Goal: Share content: Share content

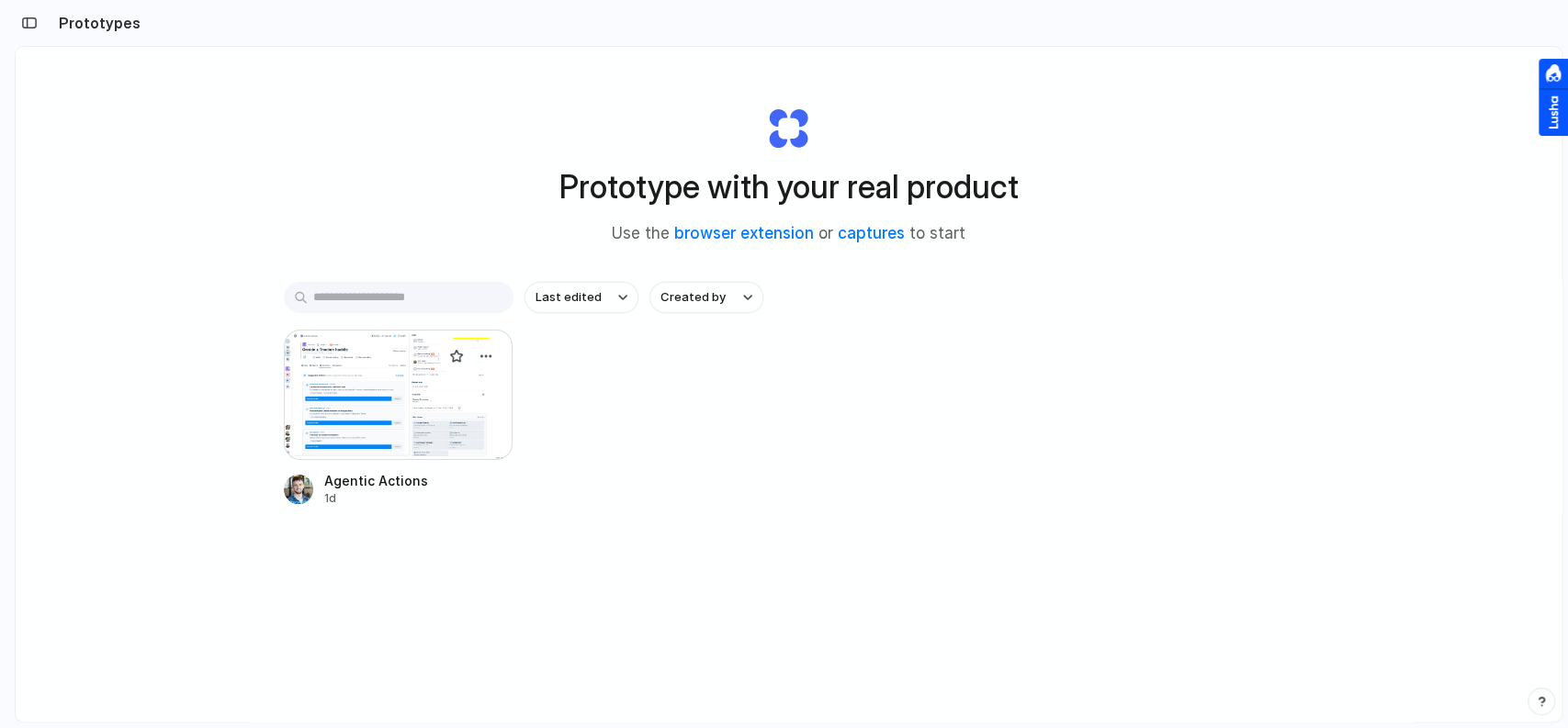
click at [335, 365] on div at bounding box center [398, 394] width 229 height 130
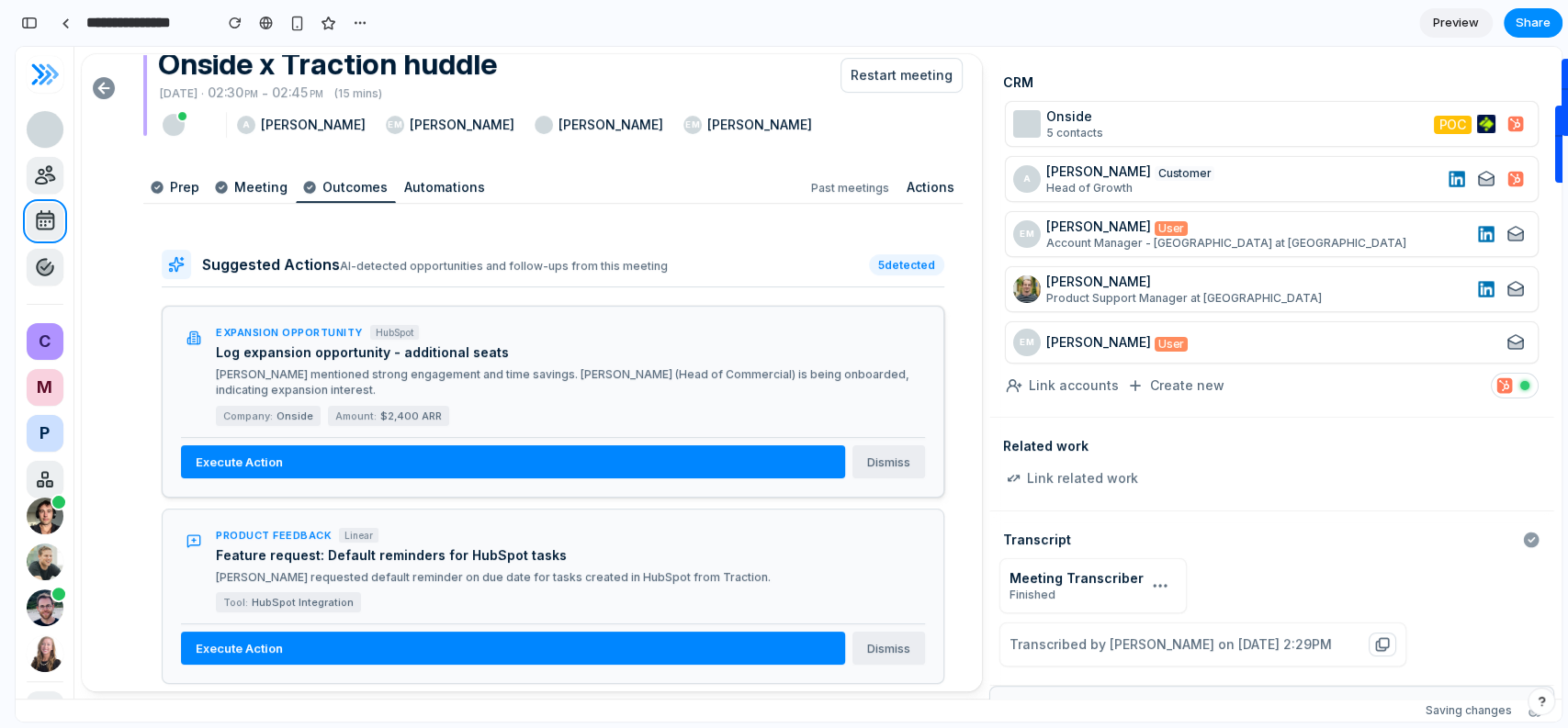
scroll to position [130, 0]
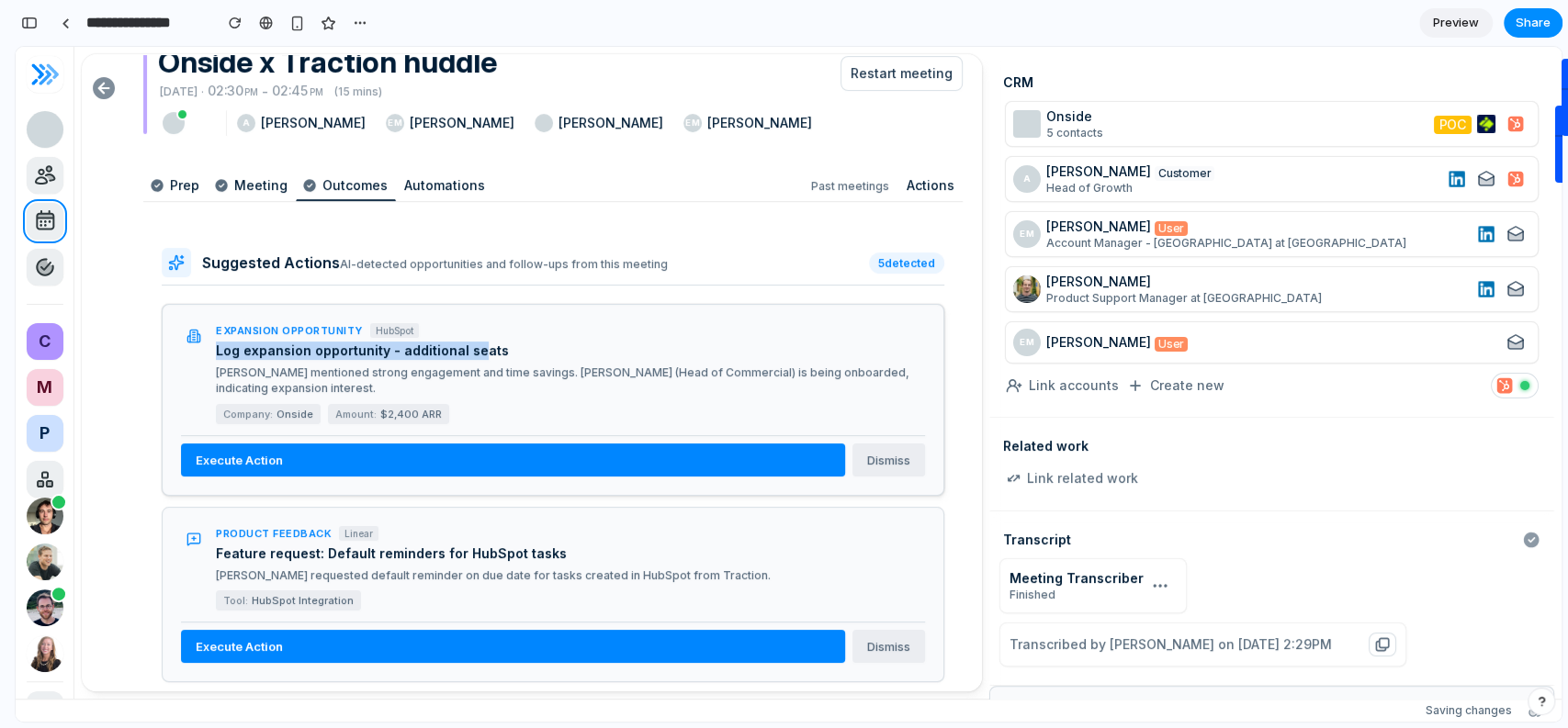
drag, startPoint x: 215, startPoint y: 341, endPoint x: 485, endPoint y: 339, distance: 270.0
click at [477, 342] on h4 "Log expansion opportunity - additional seats" at bounding box center [570, 350] width 709 height 18
click at [566, 342] on h4 "Log expansion opportunity - additional seats" at bounding box center [570, 350] width 709 height 18
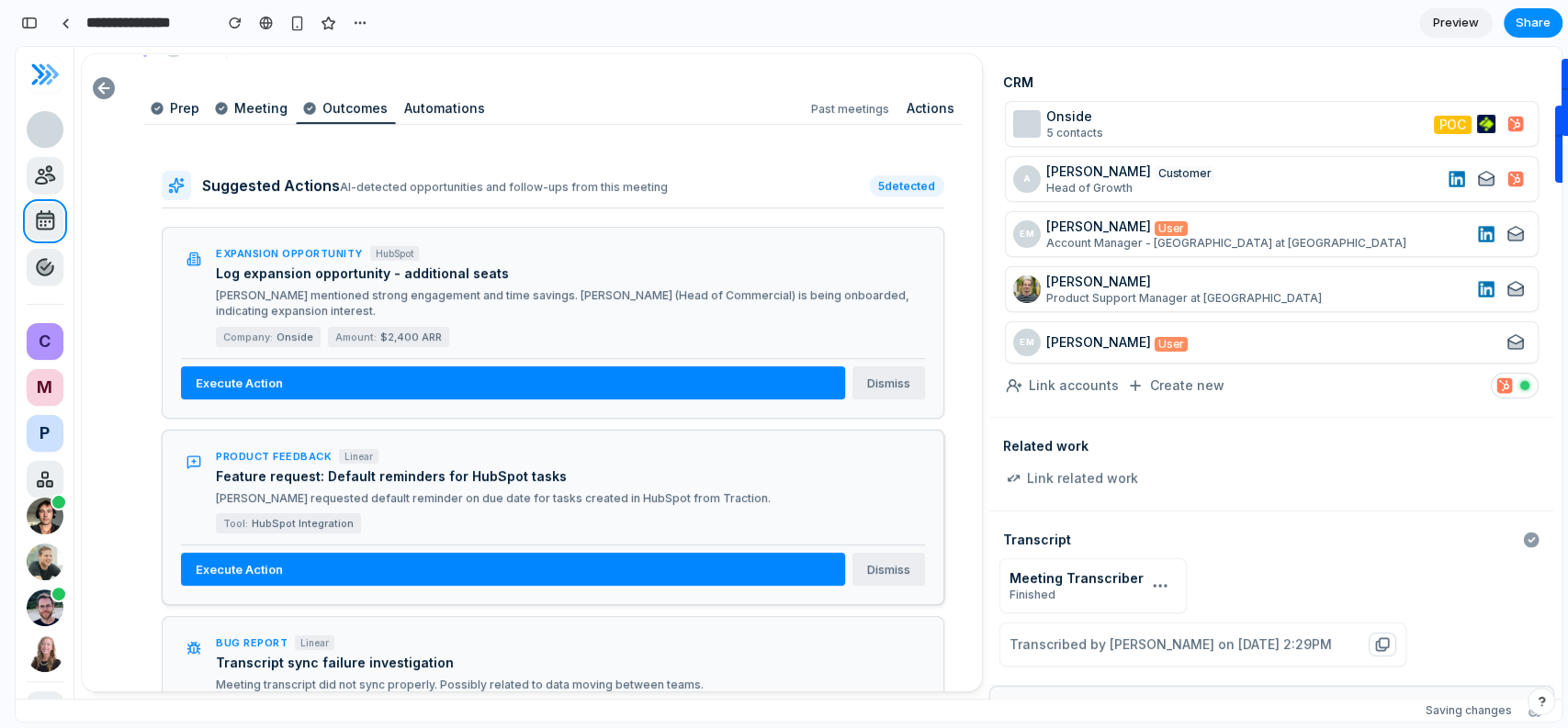
scroll to position [277, 0]
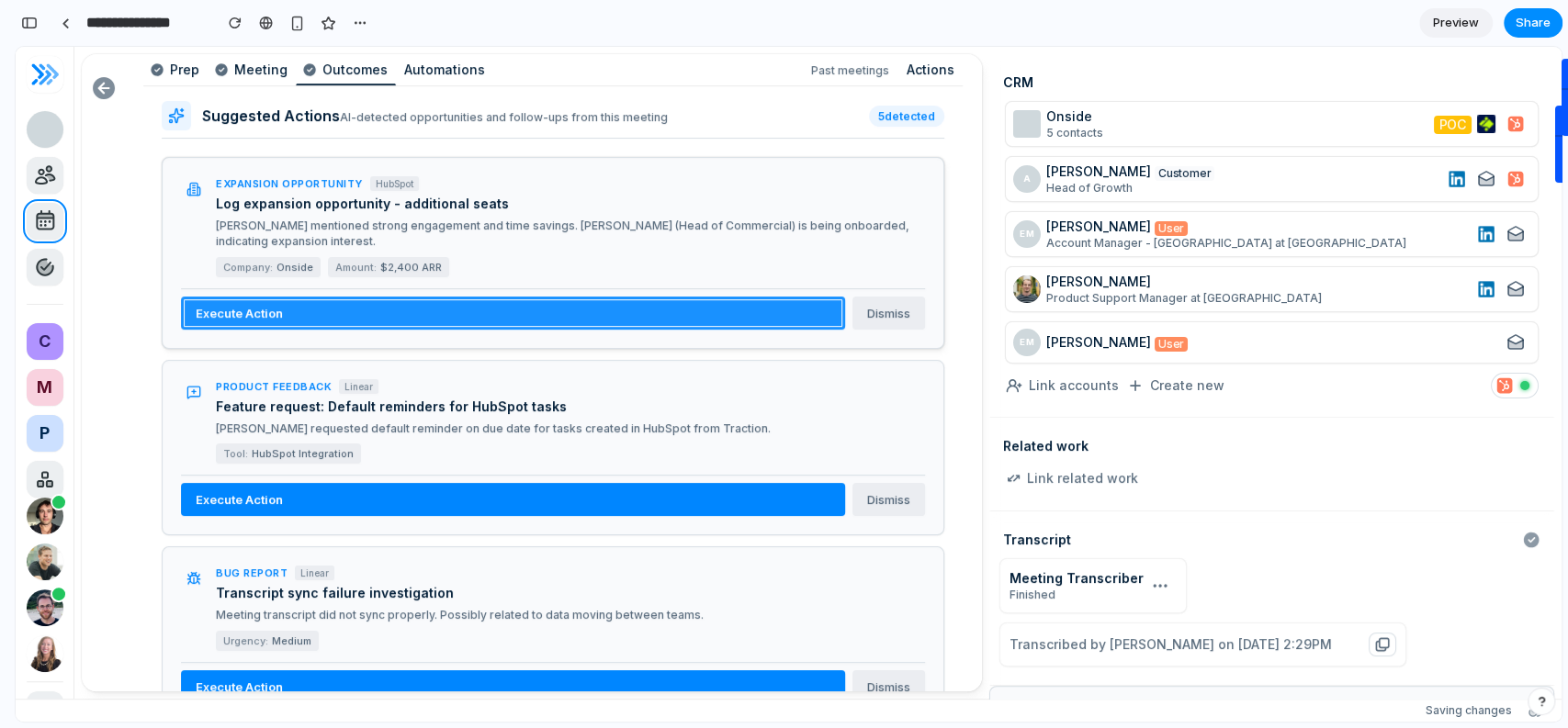
click at [311, 297] on button "Execute Action" at bounding box center [513, 313] width 665 height 33
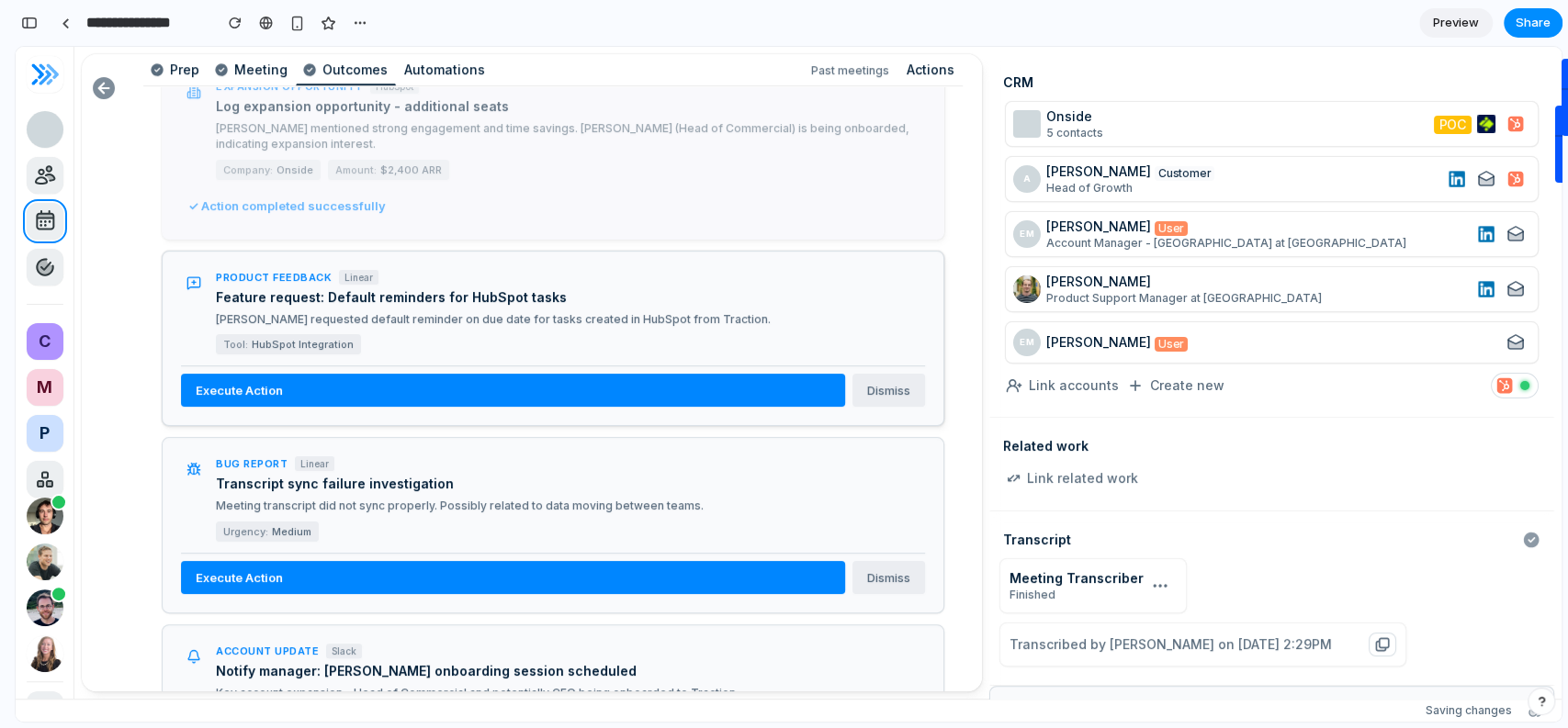
scroll to position [386, 0]
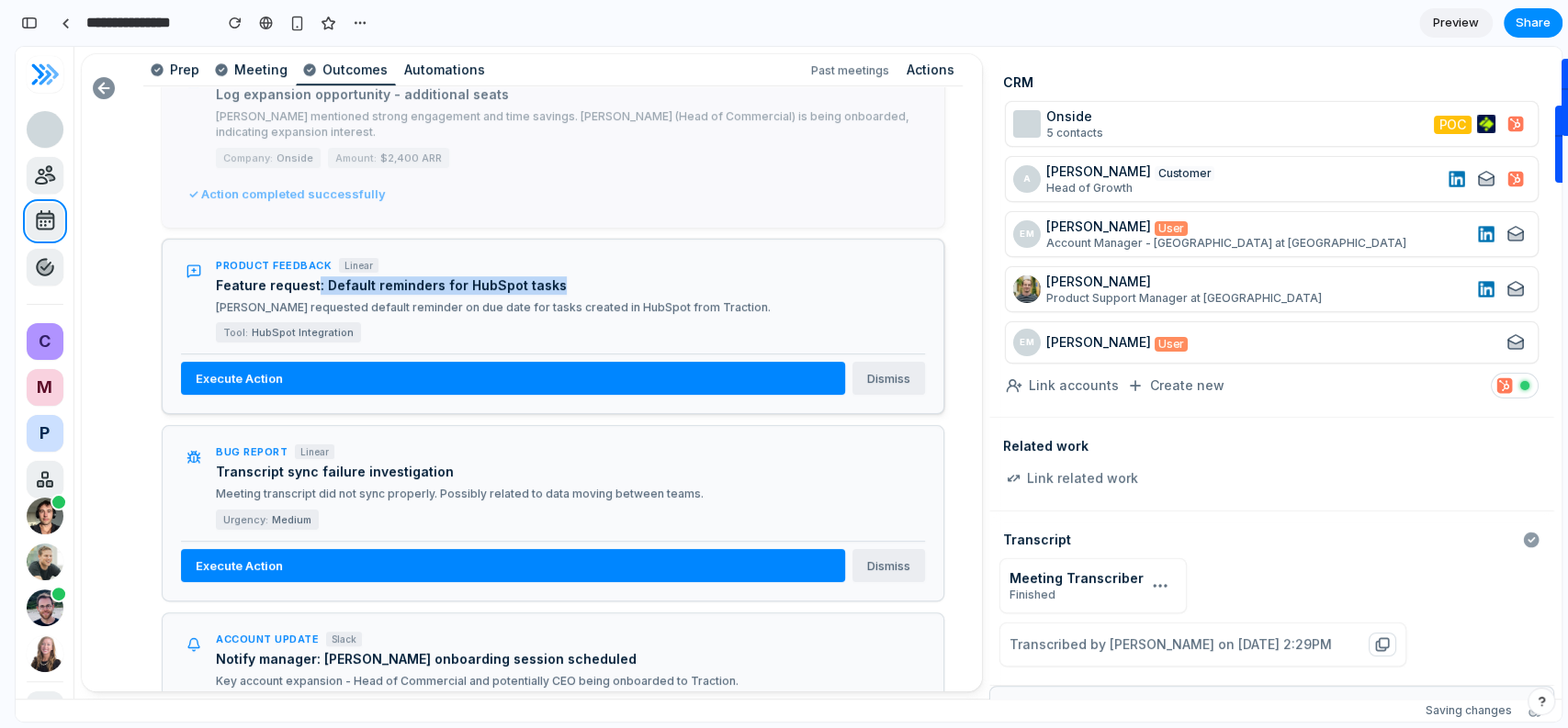
drag, startPoint x: 313, startPoint y: 273, endPoint x: 590, endPoint y: 264, distance: 277.1
click at [587, 276] on h4 "Feature request: Default reminders for HubSpot tasks" at bounding box center [570, 285] width 709 height 18
click at [595, 276] on h4 "Feature request: Default reminders for HubSpot tasks" at bounding box center [570, 285] width 709 height 18
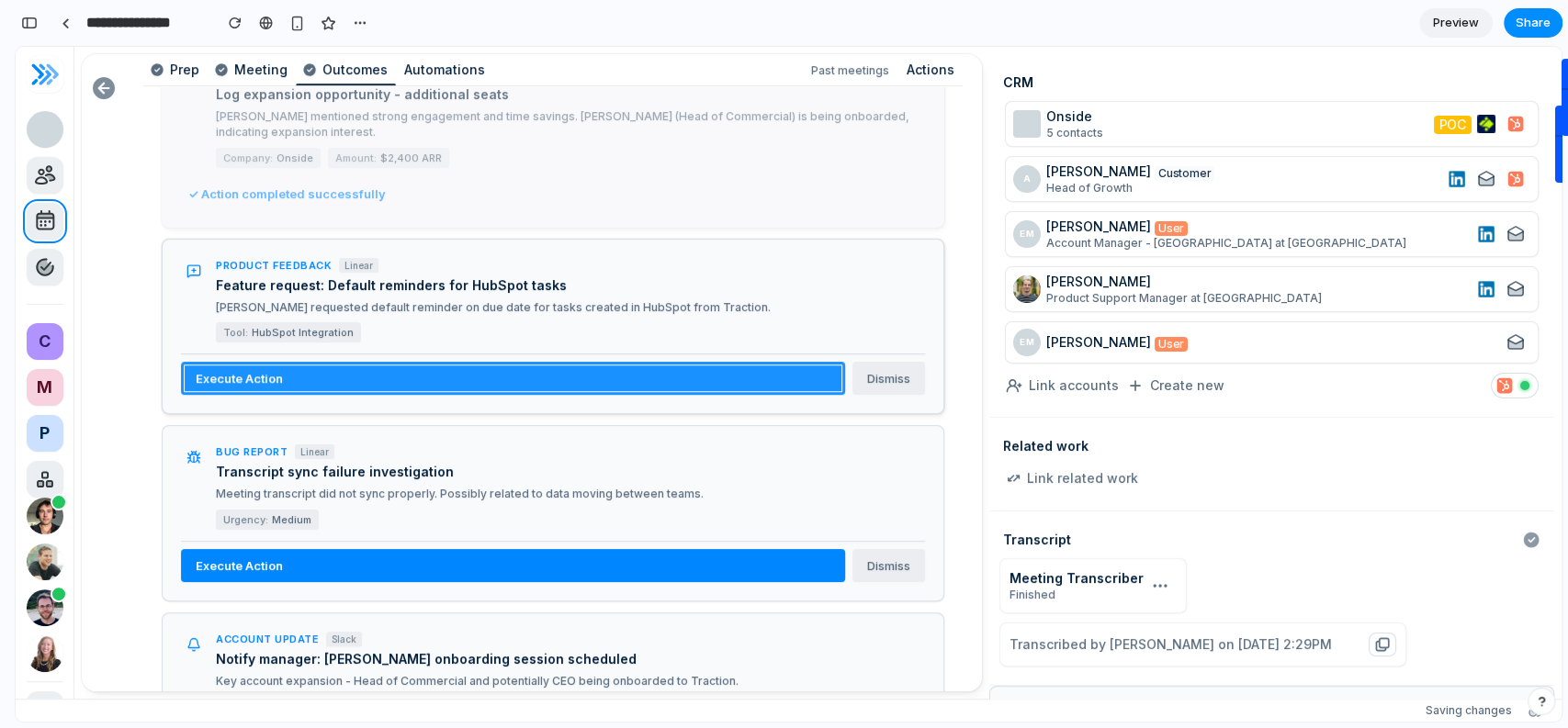
click at [532, 362] on button "Execute Action" at bounding box center [513, 378] width 665 height 33
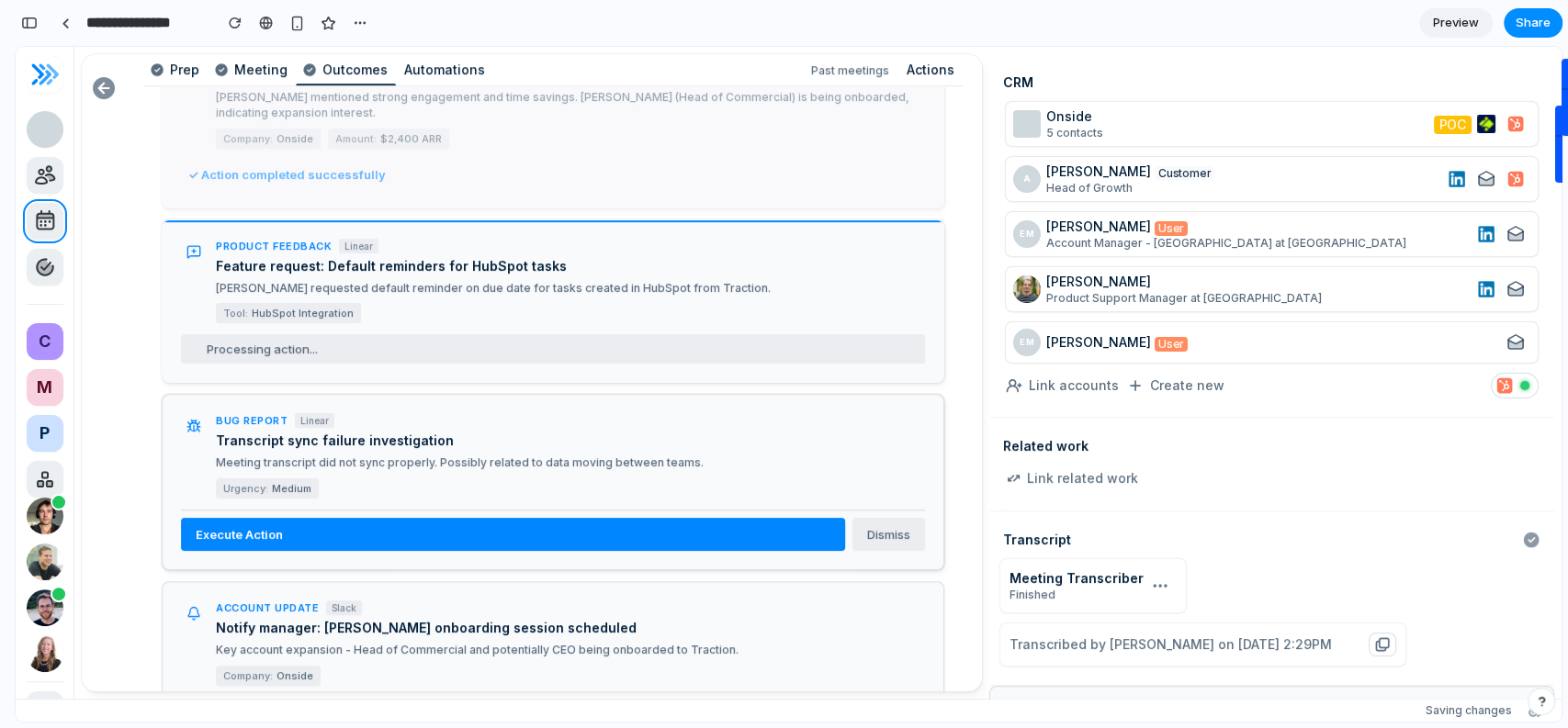
scroll to position [512, 0]
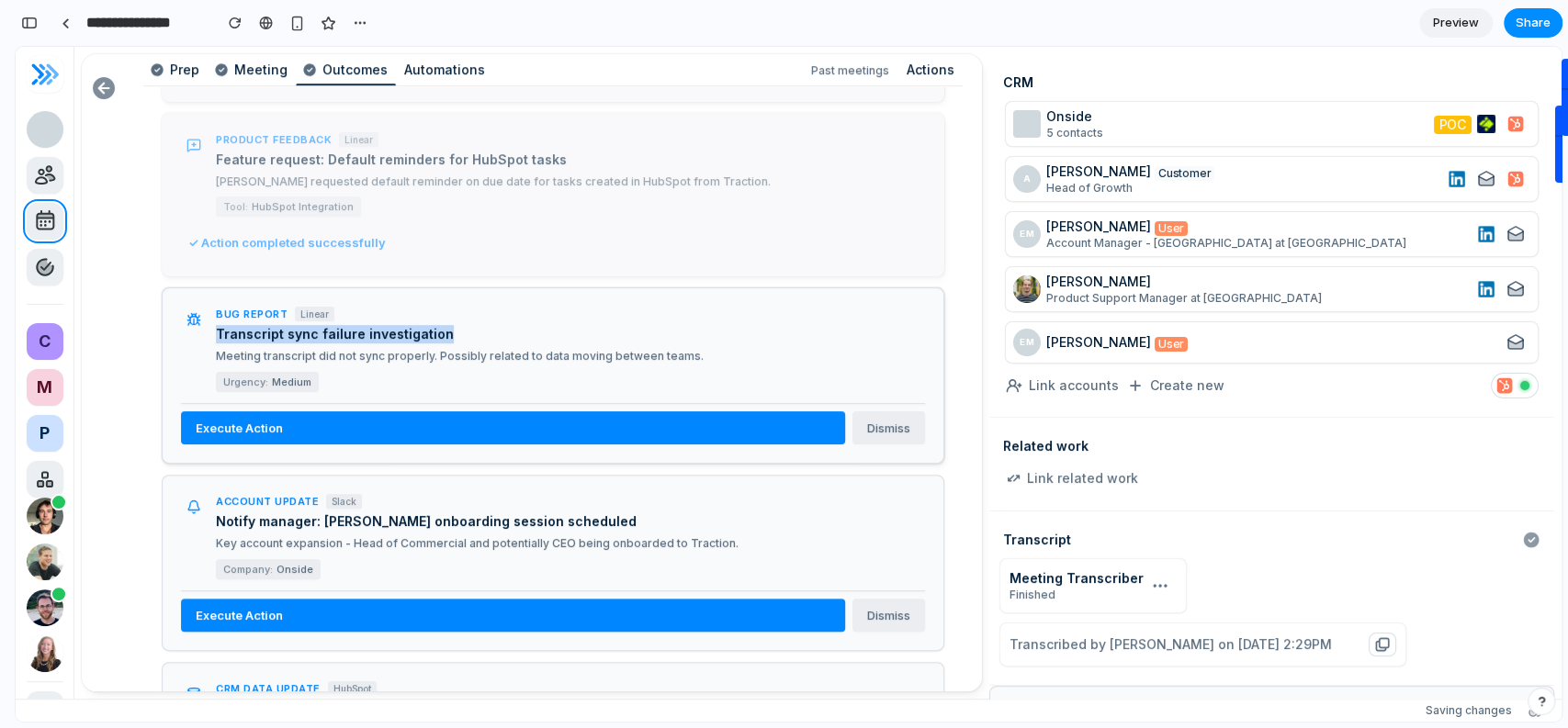
drag, startPoint x: 219, startPoint y: 312, endPoint x: 502, endPoint y: 316, distance: 283.0
click at [499, 325] on h4 "Transcript sync failure investigation" at bounding box center [570, 334] width 709 height 18
click at [502, 325] on h4 "Transcript sync failure investigation" at bounding box center [570, 334] width 709 height 18
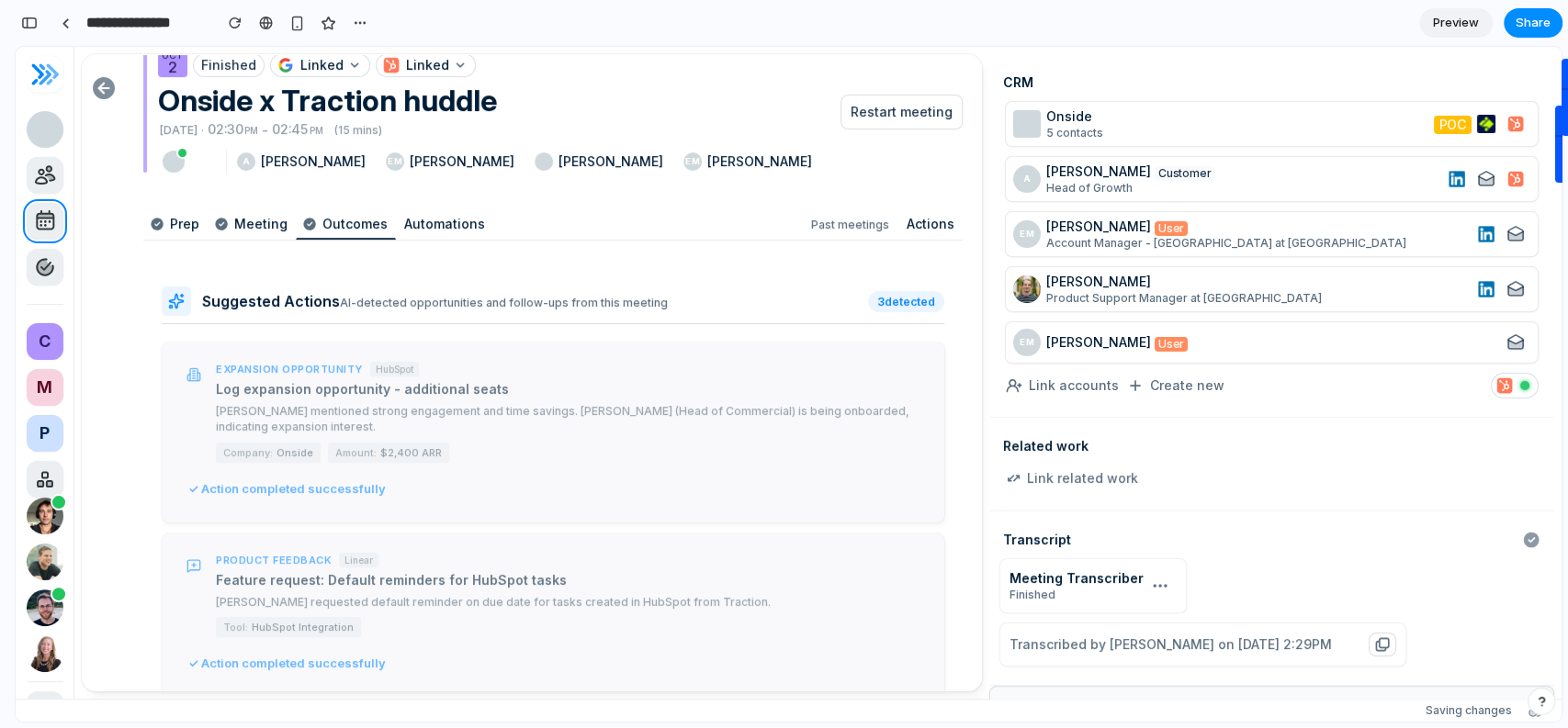
scroll to position [225, 0]
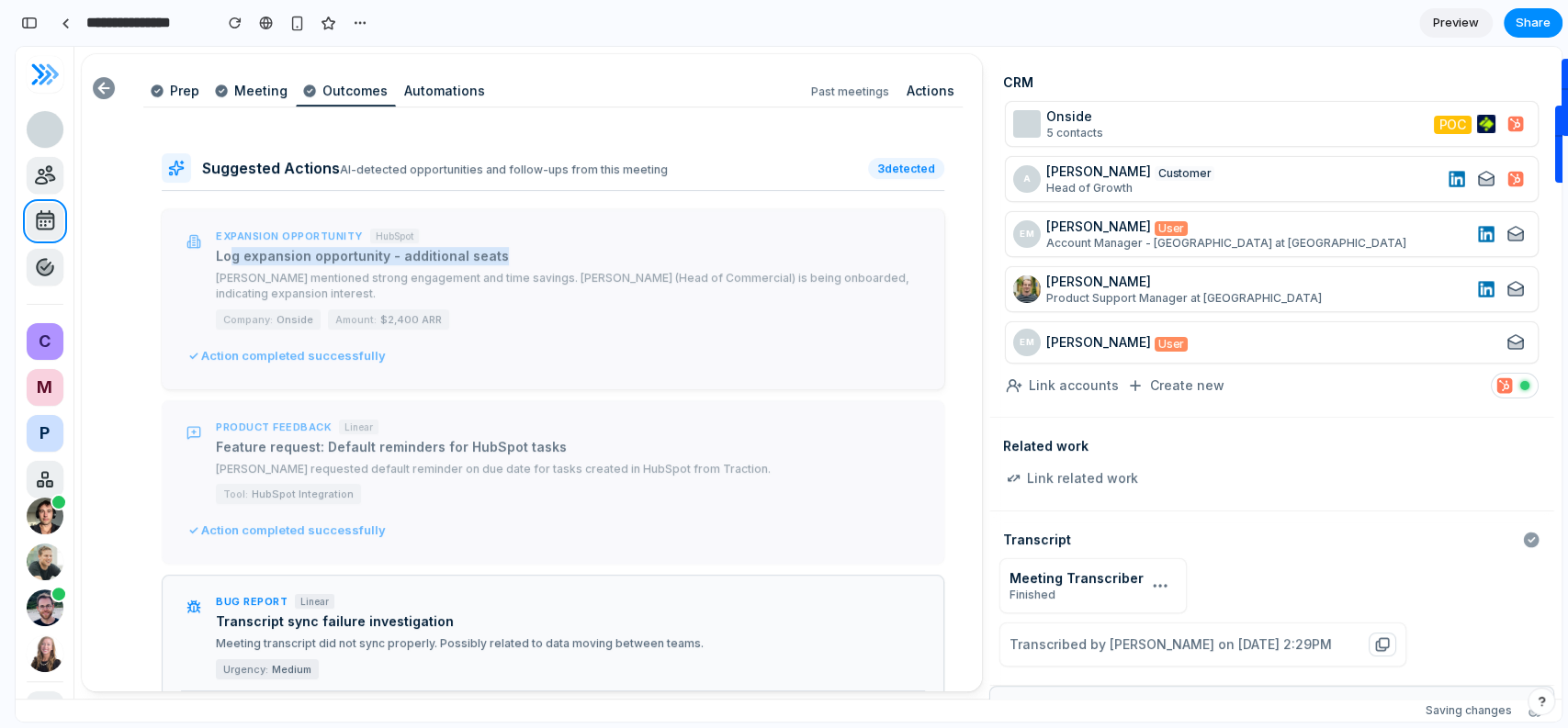
drag, startPoint x: 228, startPoint y: 253, endPoint x: 532, endPoint y: 254, distance: 304.0
click at [532, 254] on h4 "Log expansion opportunity - additional seats" at bounding box center [570, 256] width 709 height 18
click at [533, 253] on h4 "Log expansion opportunity - additional seats" at bounding box center [570, 256] width 709 height 18
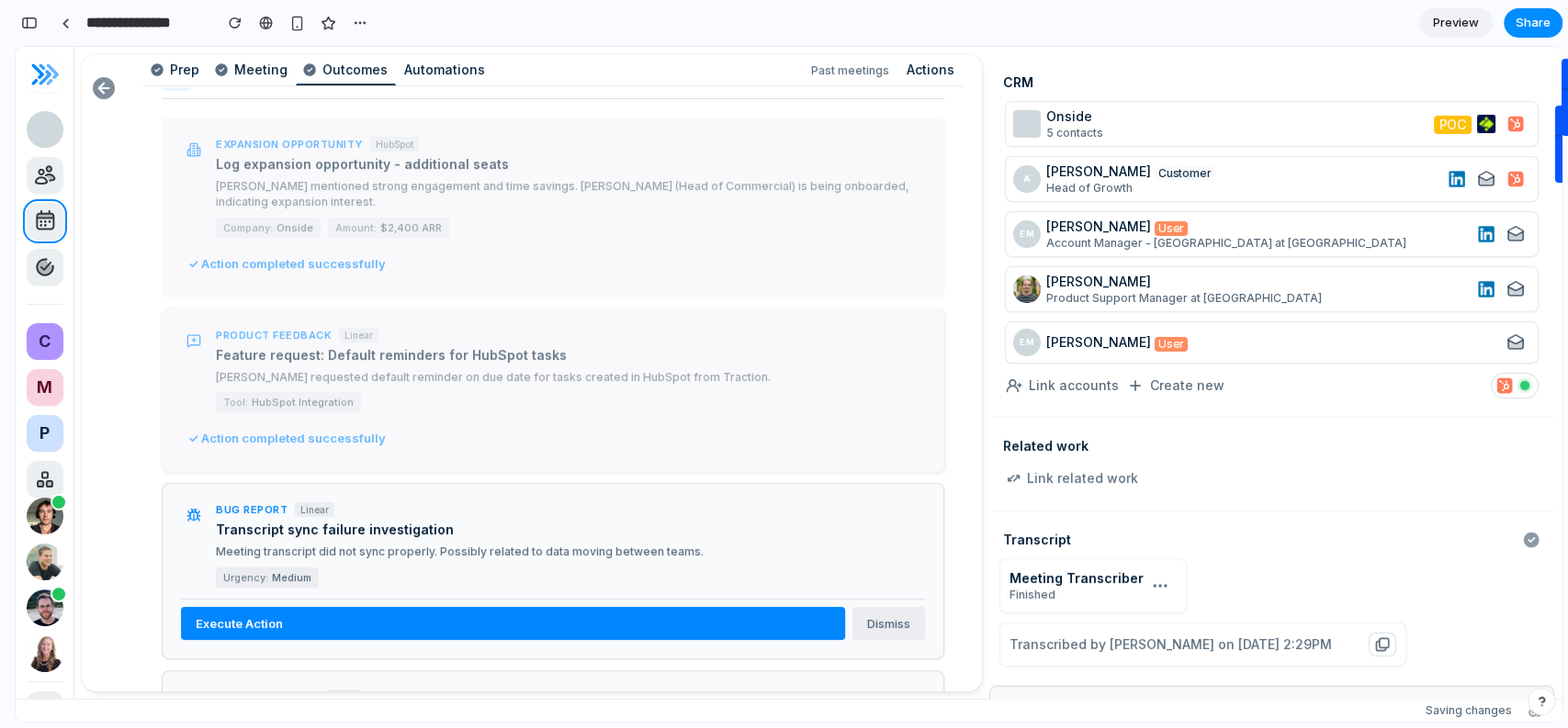
scroll to position [404, 0]
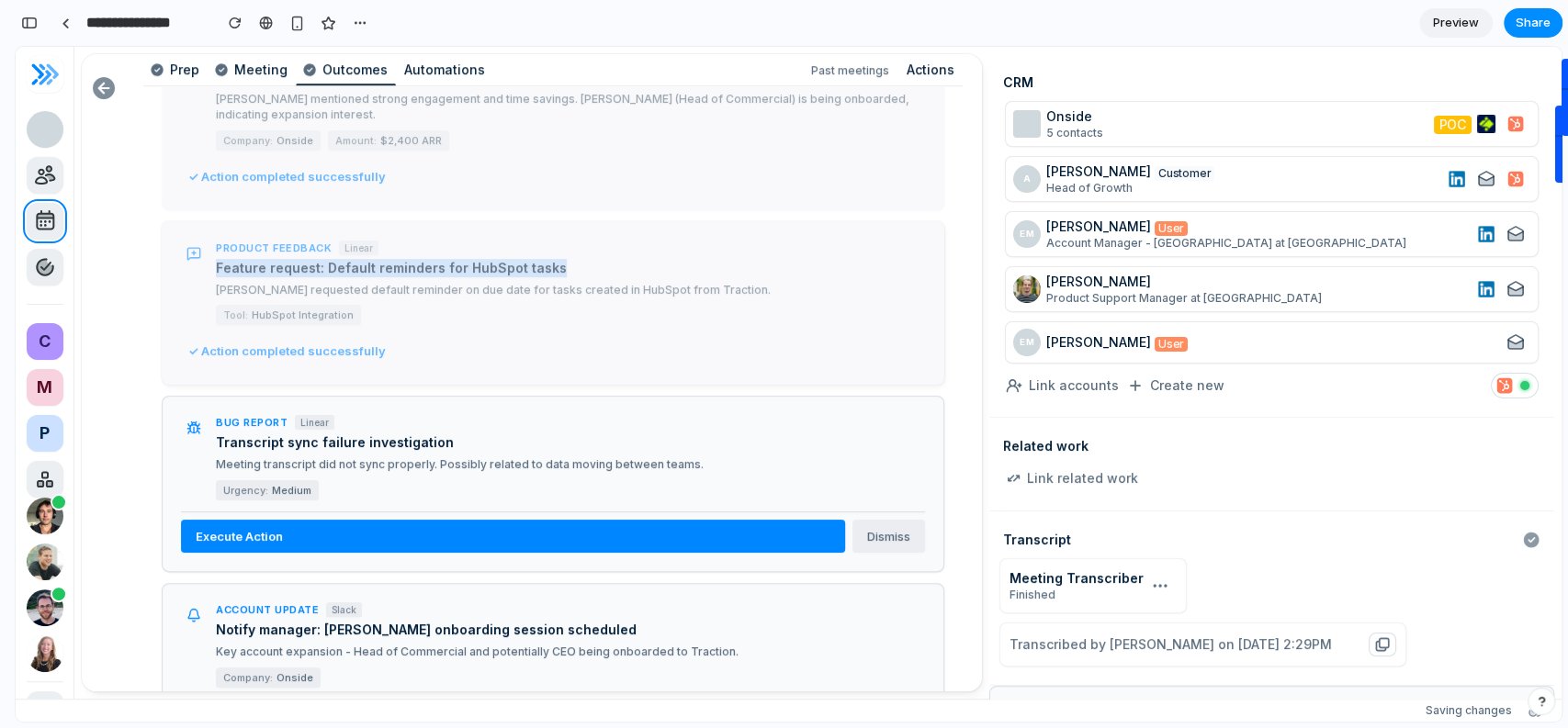
drag, startPoint x: 213, startPoint y: 256, endPoint x: 585, endPoint y: 256, distance: 372.0
click at [579, 256] on div "Product Feedback Linear Feature request: Default reminders for HubSpot tasks [P…" at bounding box center [553, 284] width 744 height 86
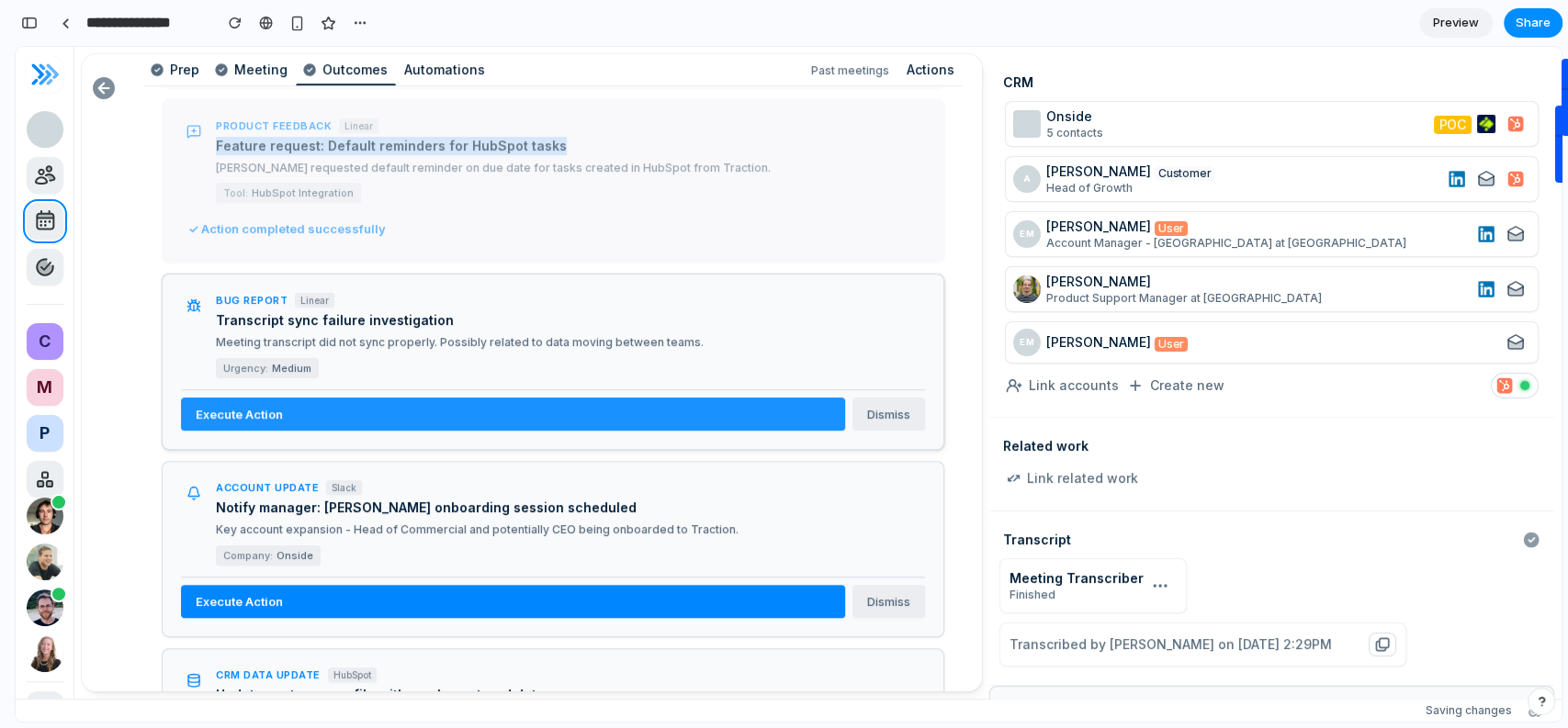
scroll to position [539, 0]
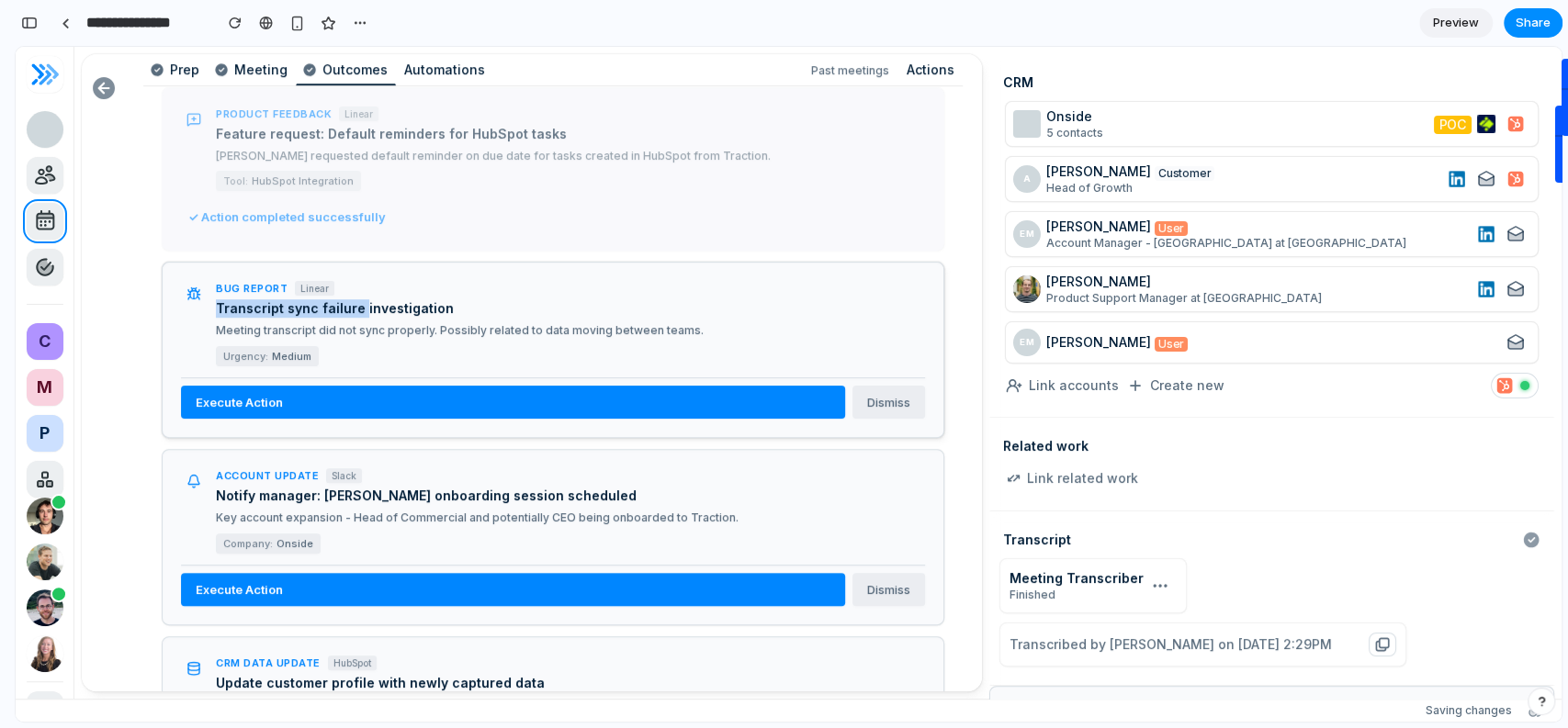
drag, startPoint x: 213, startPoint y: 286, endPoint x: 511, endPoint y: 291, distance: 298.0
click at [487, 290] on div "Bug Report Linear Transcript sync failure investigation Meeting transcript did …" at bounding box center [553, 324] width 744 height 86
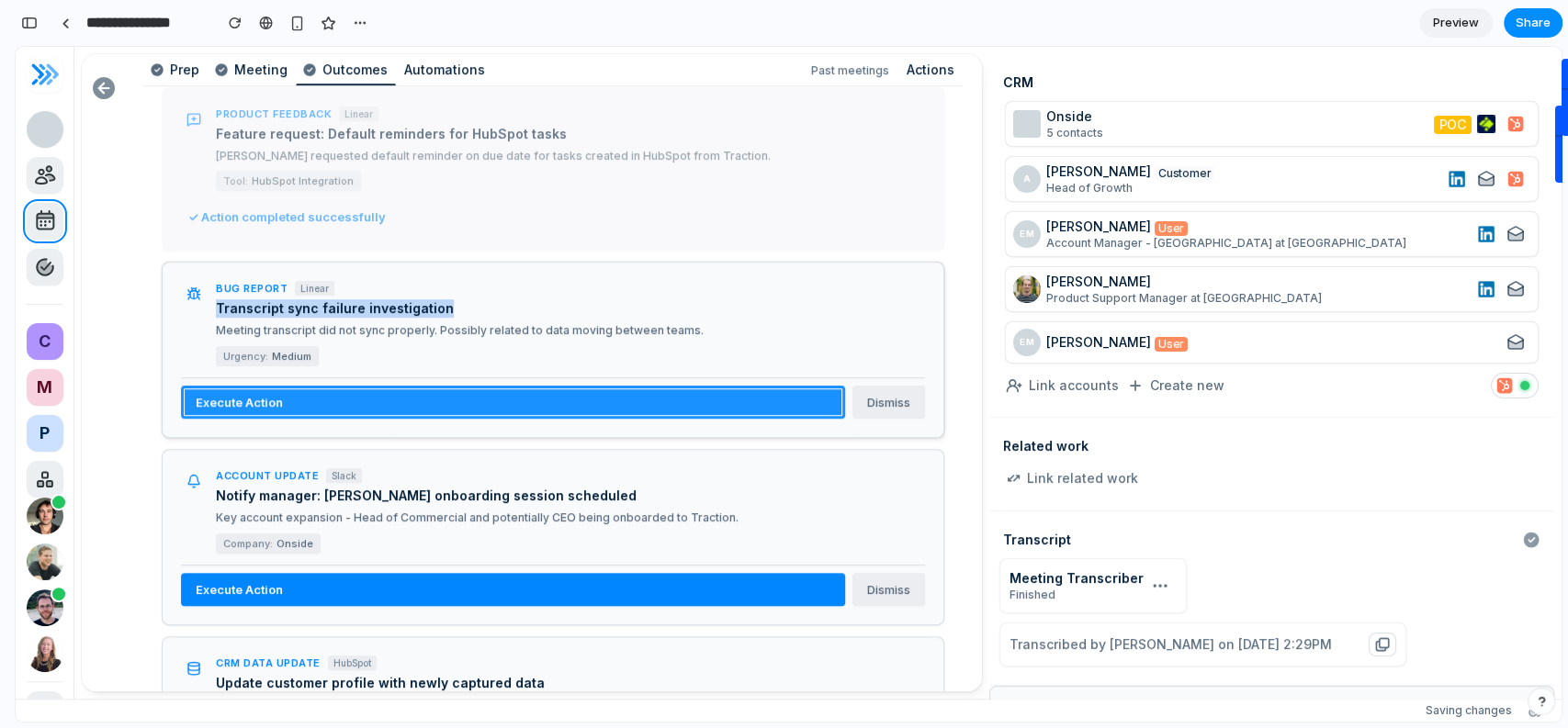
click at [456, 385] on button "Execute Action" at bounding box center [513, 402] width 665 height 33
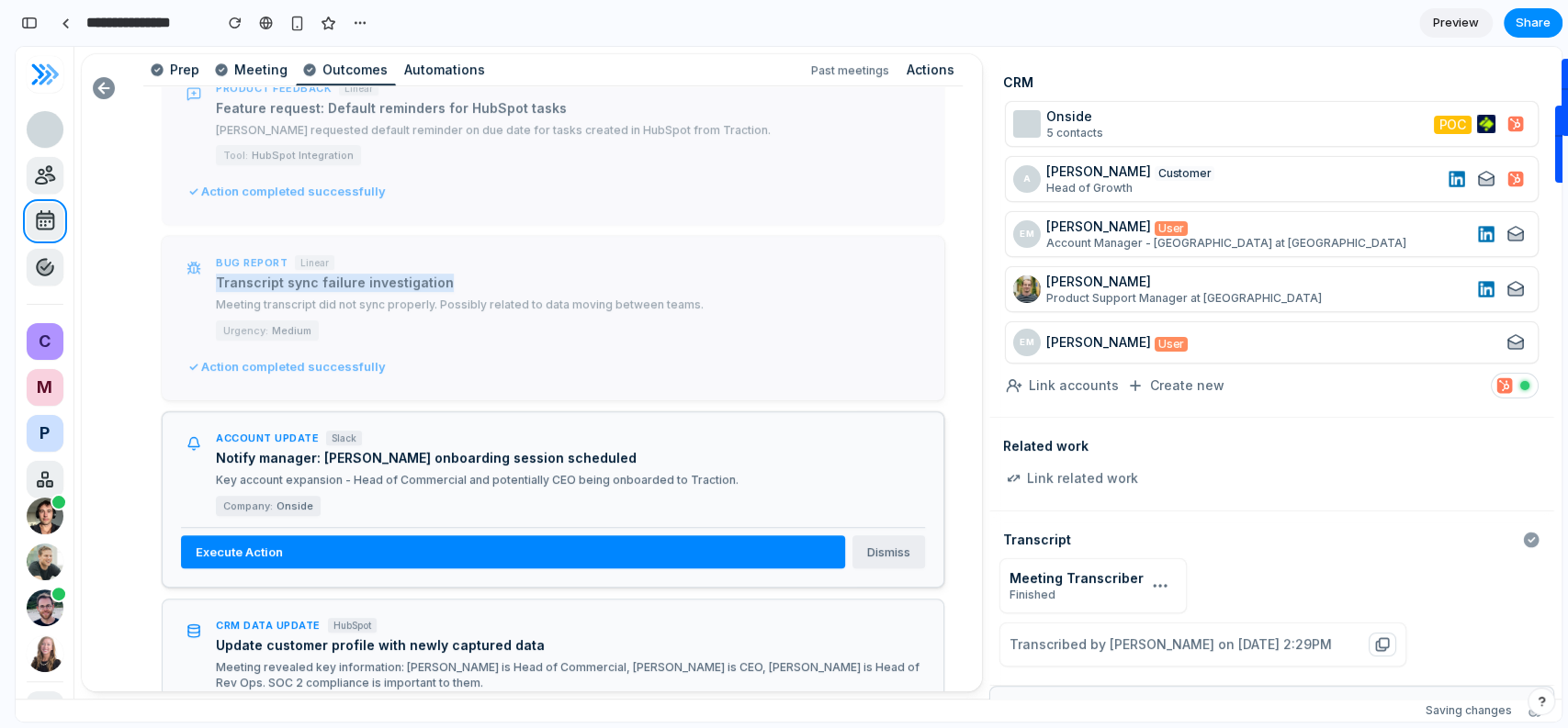
scroll to position [655, 0]
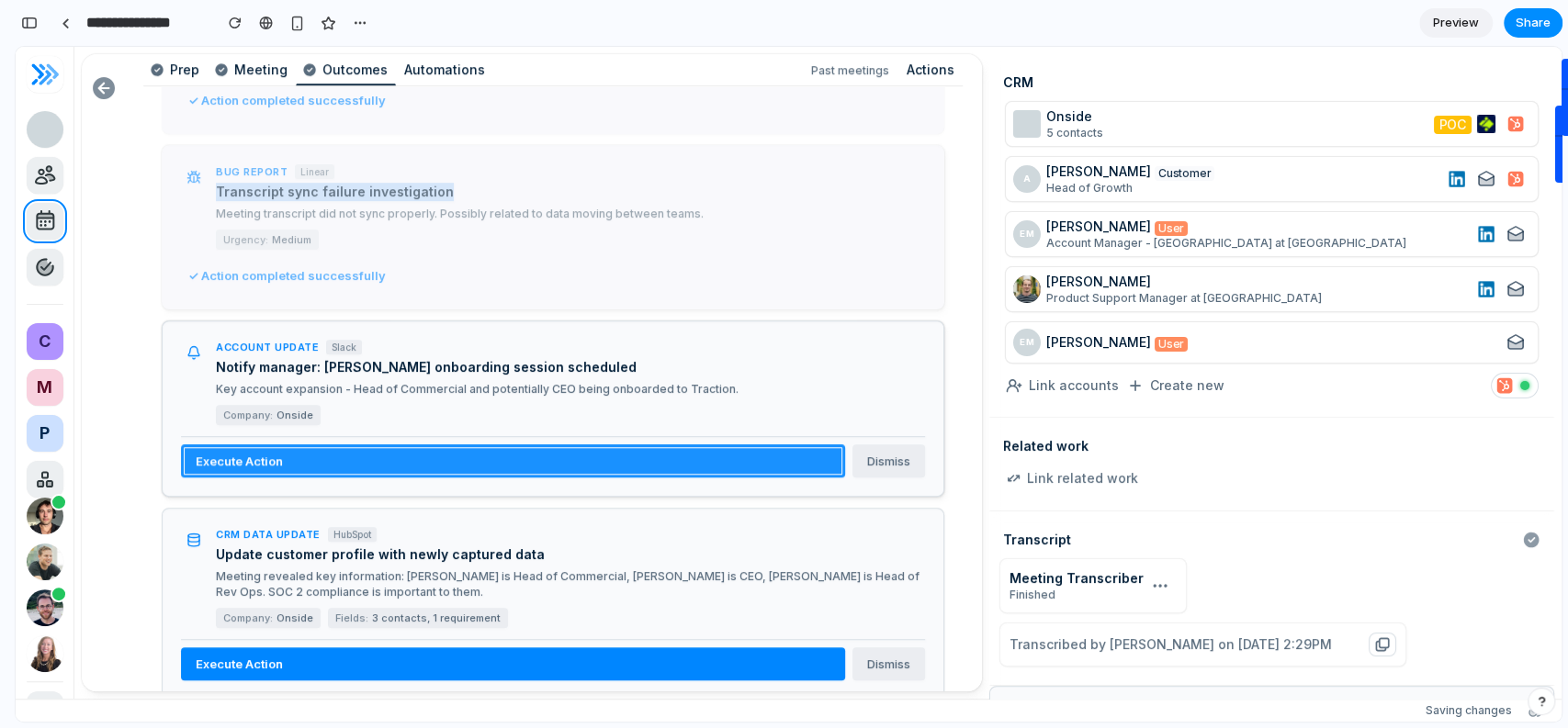
click at [286, 444] on button "Execute Action" at bounding box center [513, 461] width 665 height 33
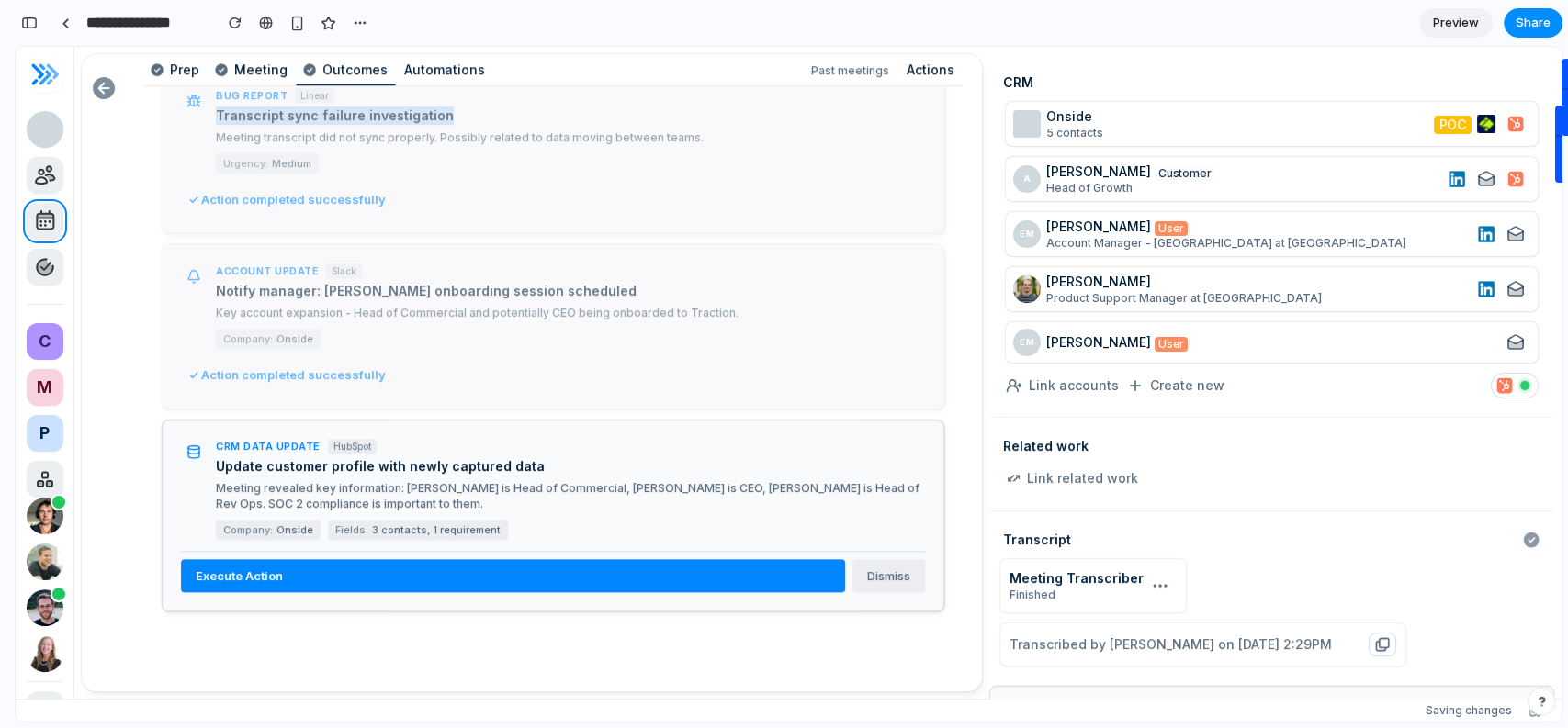
scroll to position [923, 0]
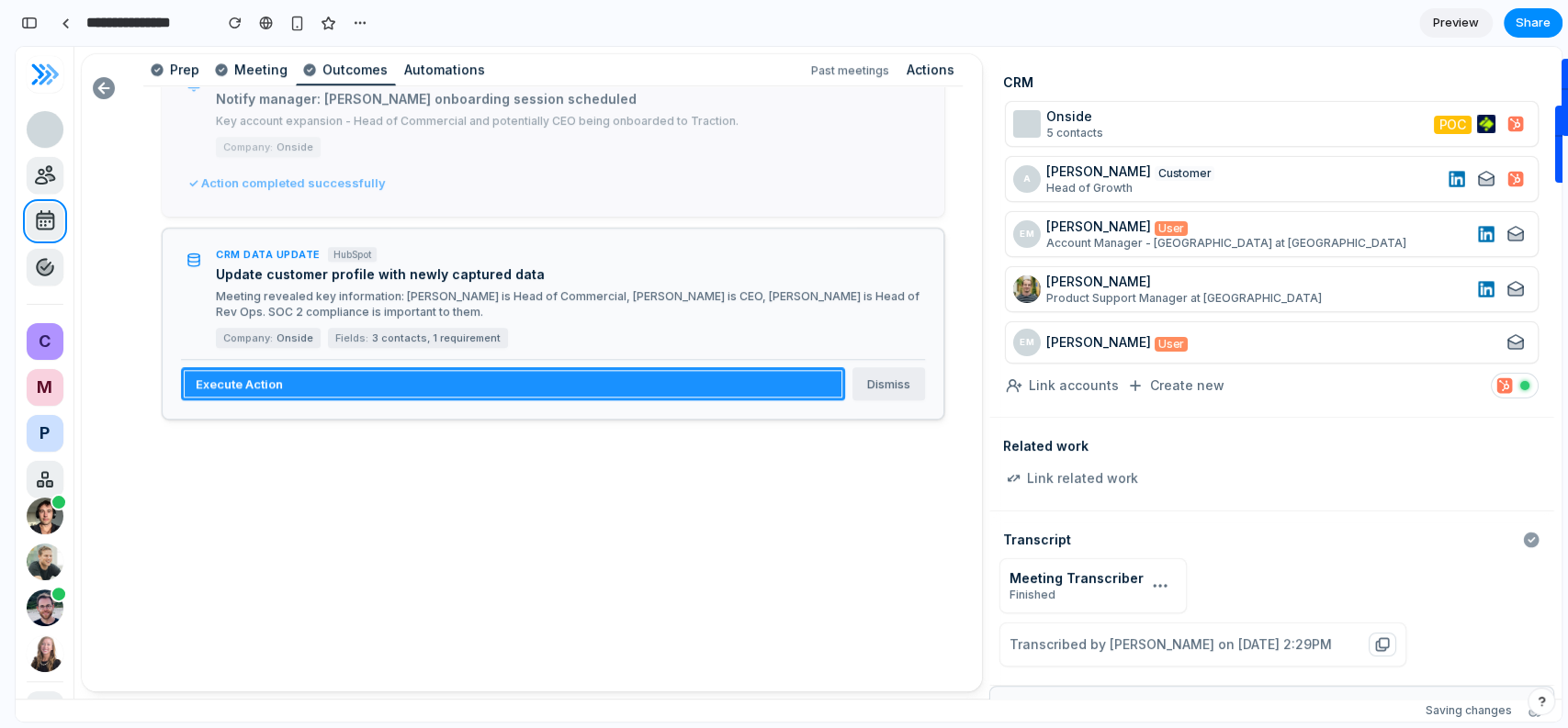
click at [491, 367] on button "Execute Action" at bounding box center [513, 384] width 665 height 33
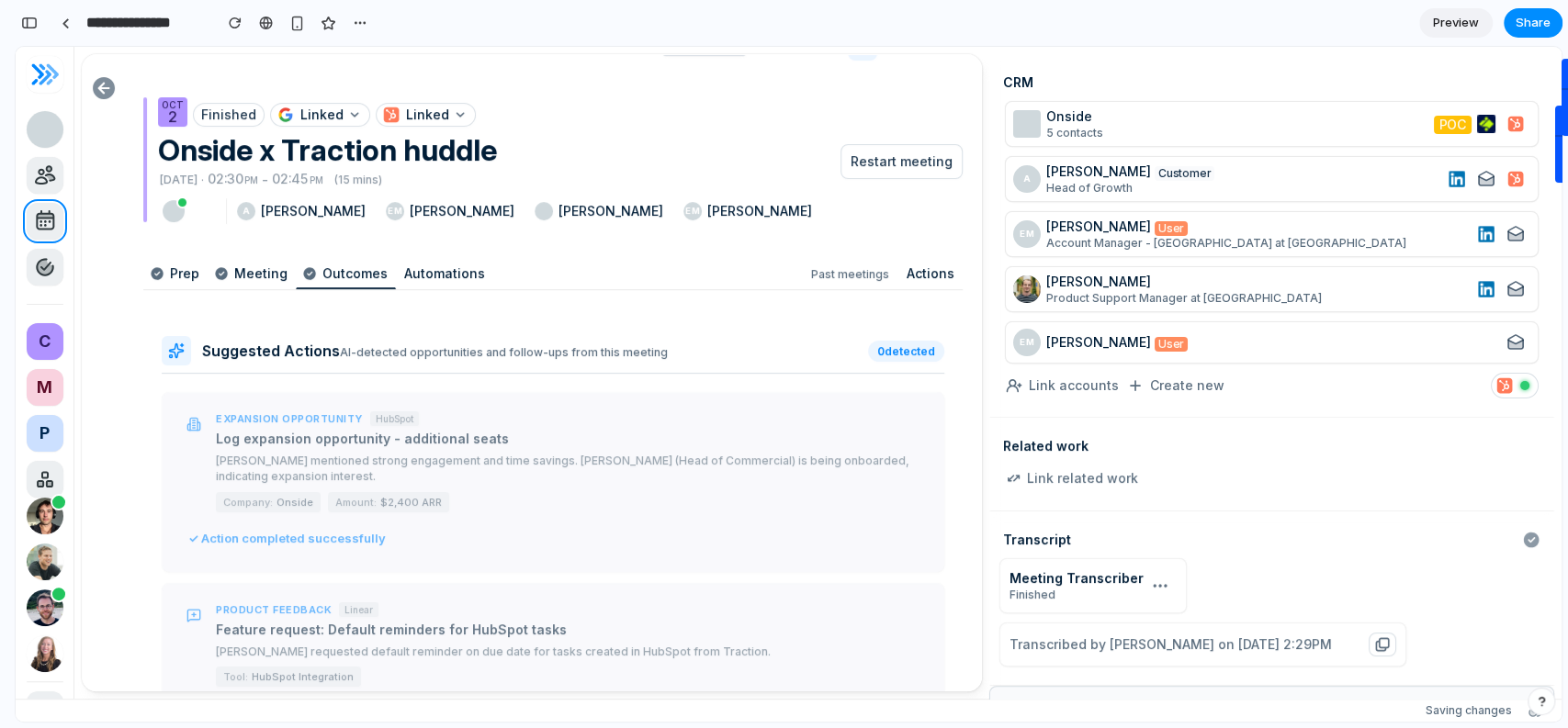
scroll to position [0, 0]
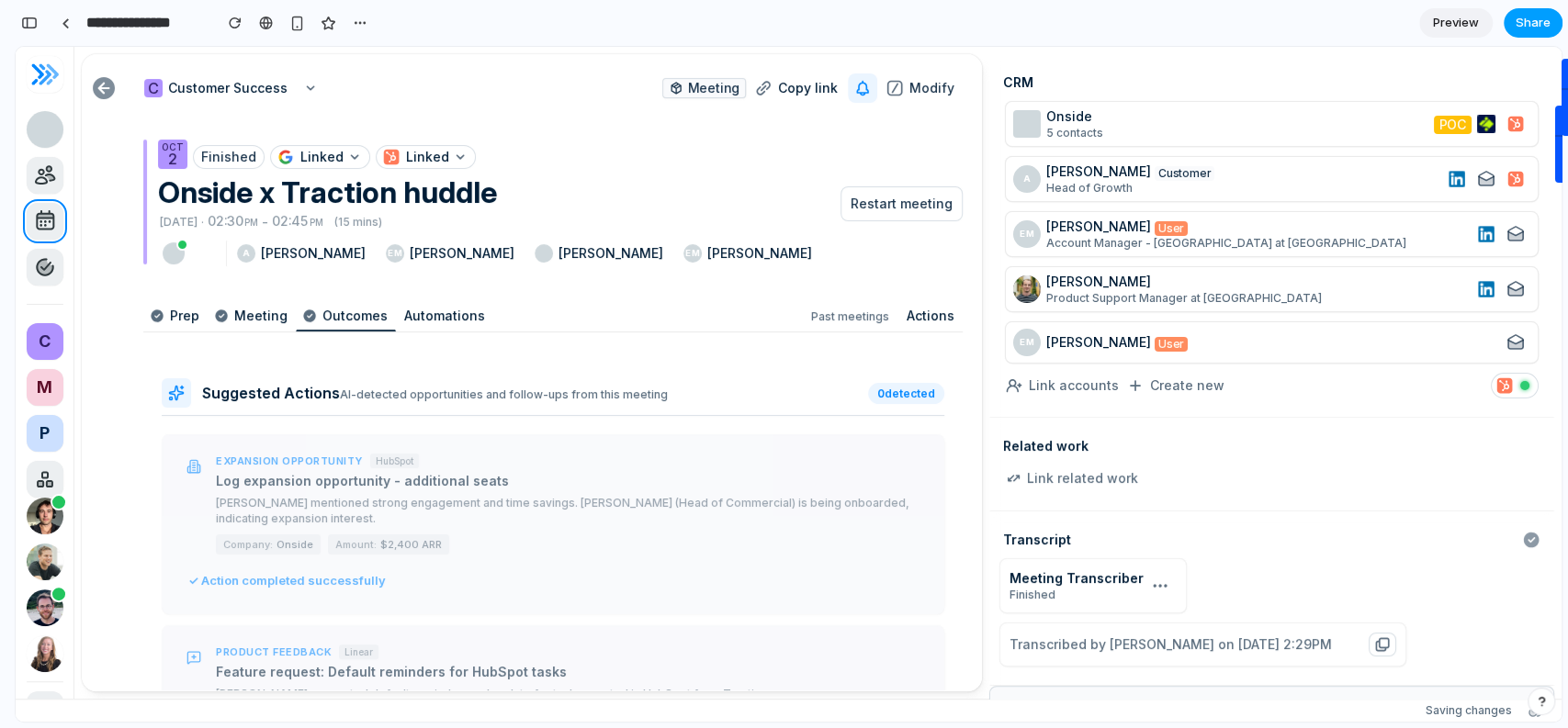
click at [1517, 16] on span "Share" at bounding box center [1533, 22] width 35 height 18
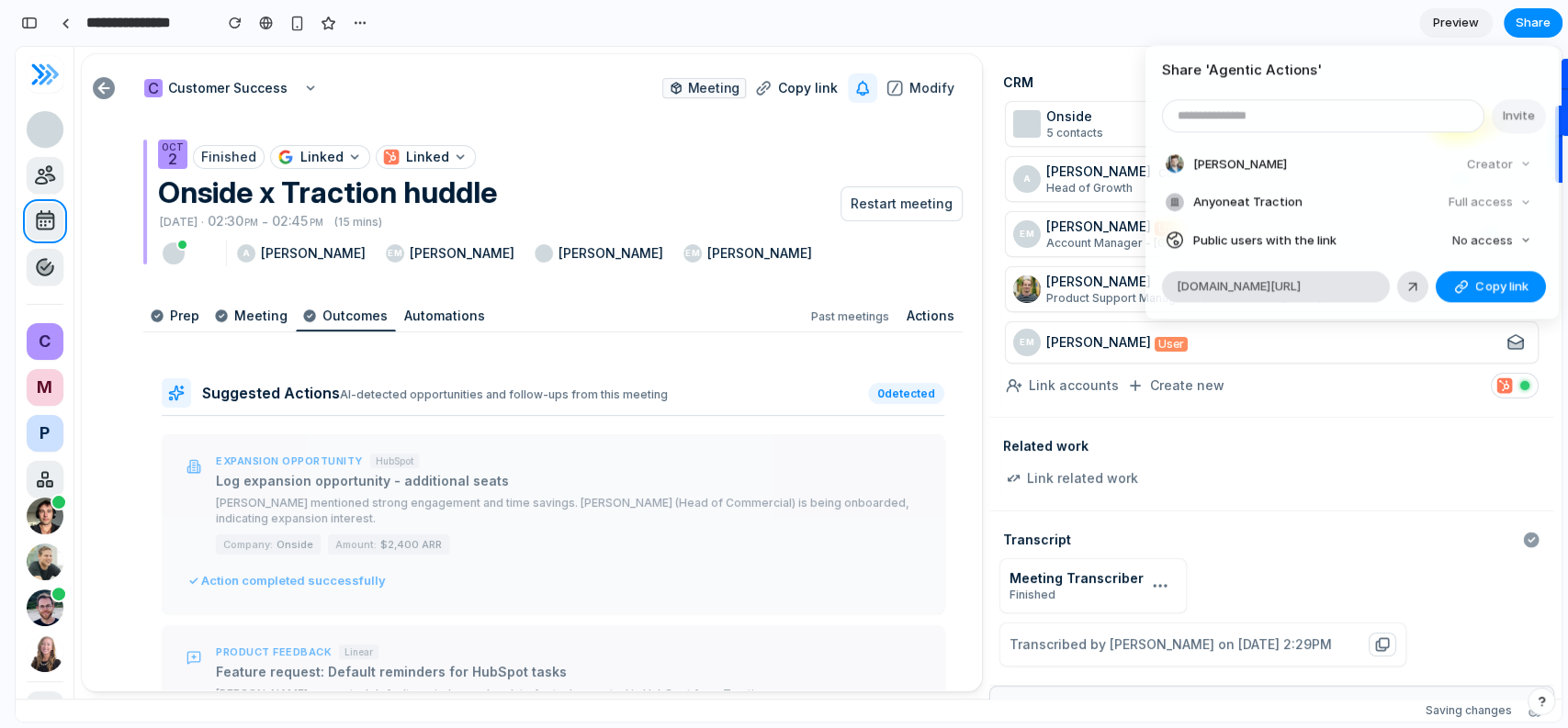
drag, startPoint x: 1310, startPoint y: 58, endPoint x: 1109, endPoint y: 70, distance: 201.4
click at [1109, 70] on div "Share ' Agentic Actions ' Invite [PERSON_NAME] Creator Anyone at Traction Full …" at bounding box center [784, 364] width 1568 height 728
click at [1499, 241] on span "No access" at bounding box center [1483, 240] width 61 height 18
click at [1463, 310] on span "Full access" at bounding box center [1466, 309] width 65 height 18
click at [1472, 280] on button "Copy link" at bounding box center [1491, 286] width 110 height 31
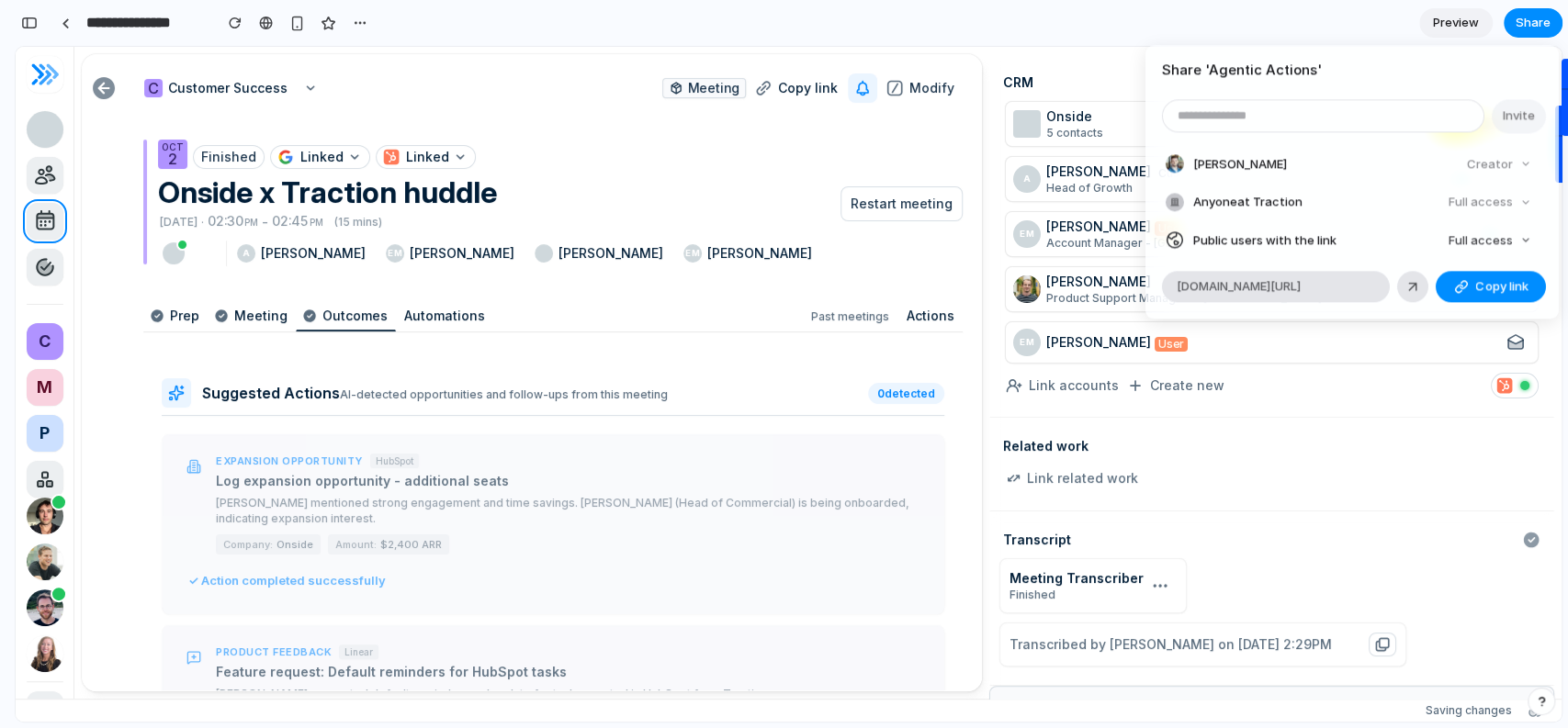
click at [1332, 30] on div "Share ' Agentic Actions ' Invite [PERSON_NAME] Creator Anyone at Traction Full …" at bounding box center [784, 364] width 1568 height 728
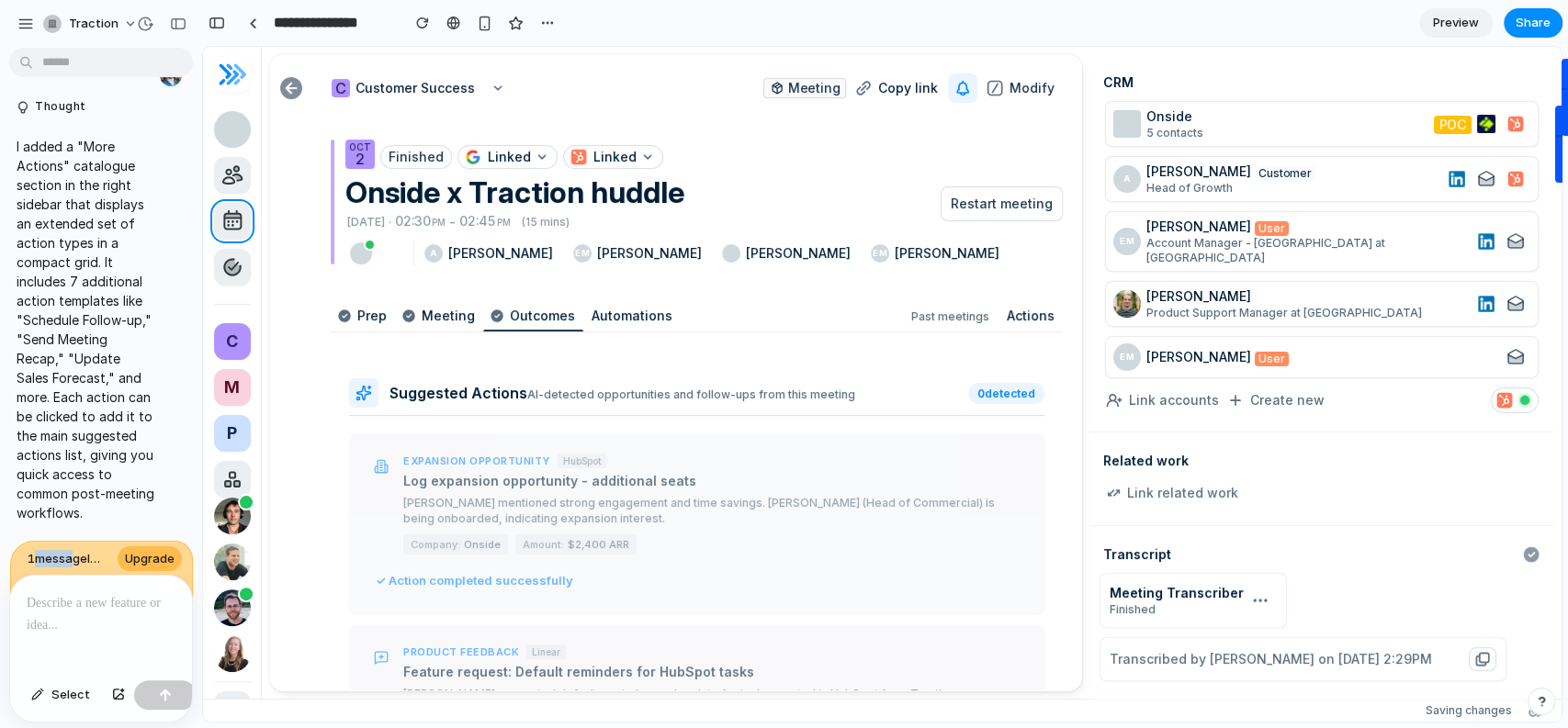
drag, startPoint x: 30, startPoint y: 551, endPoint x: 68, endPoint y: 555, distance: 38.2
click at [68, 555] on span "1 message left this week" at bounding box center [66, 559] width 76 height 18
click at [69, 583] on div at bounding box center [101, 624] width 182 height 97
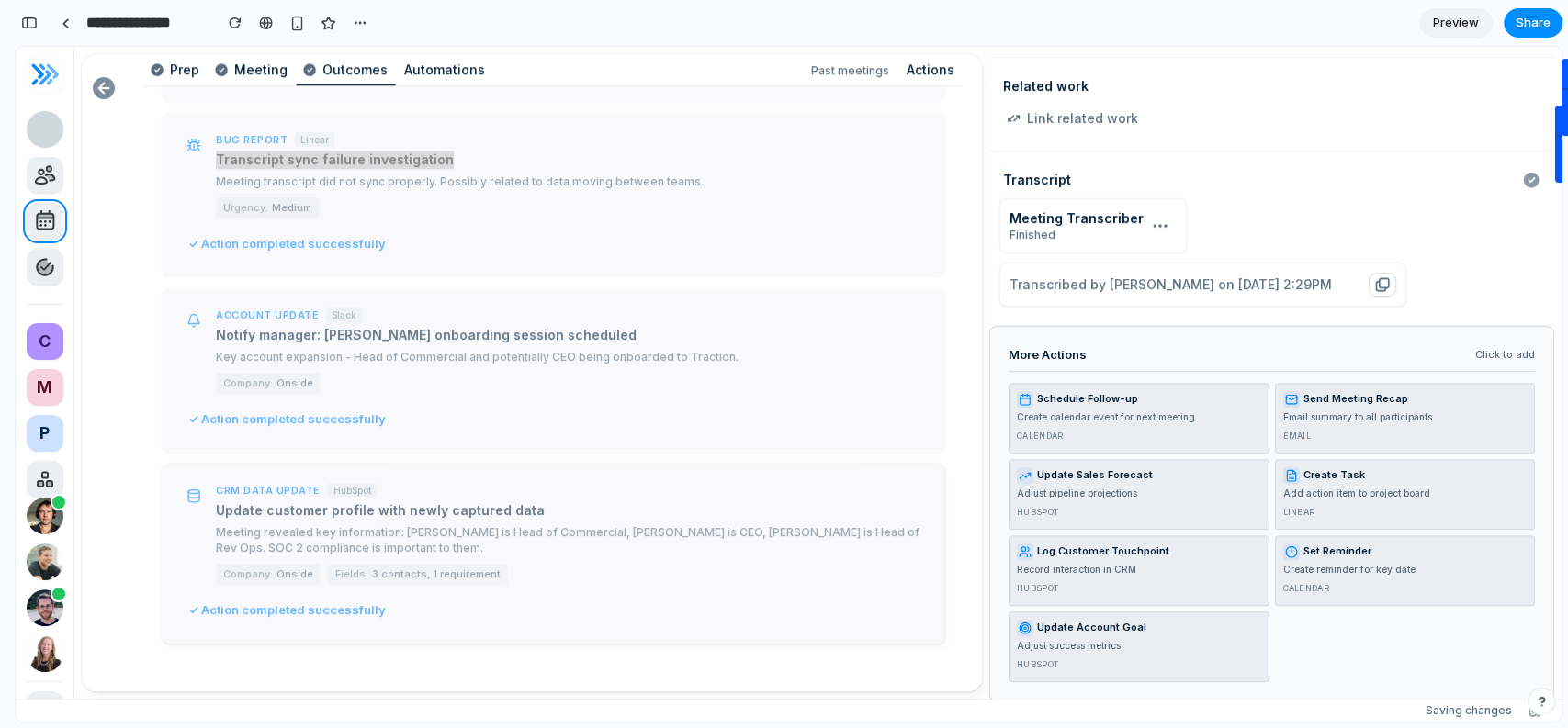
scroll to position [688, 0]
click at [976, 441] on div "CRM Onside 5 contacts POC A Abdul Customer Head of Growth EM [PERSON_NAME] User…" at bounding box center [1272, 368] width 594 height 659
click at [977, 450] on div "CRM Onside 5 contacts POC A Abdul Customer Head of Growth EM [PERSON_NAME] User…" at bounding box center [1272, 368] width 594 height 659
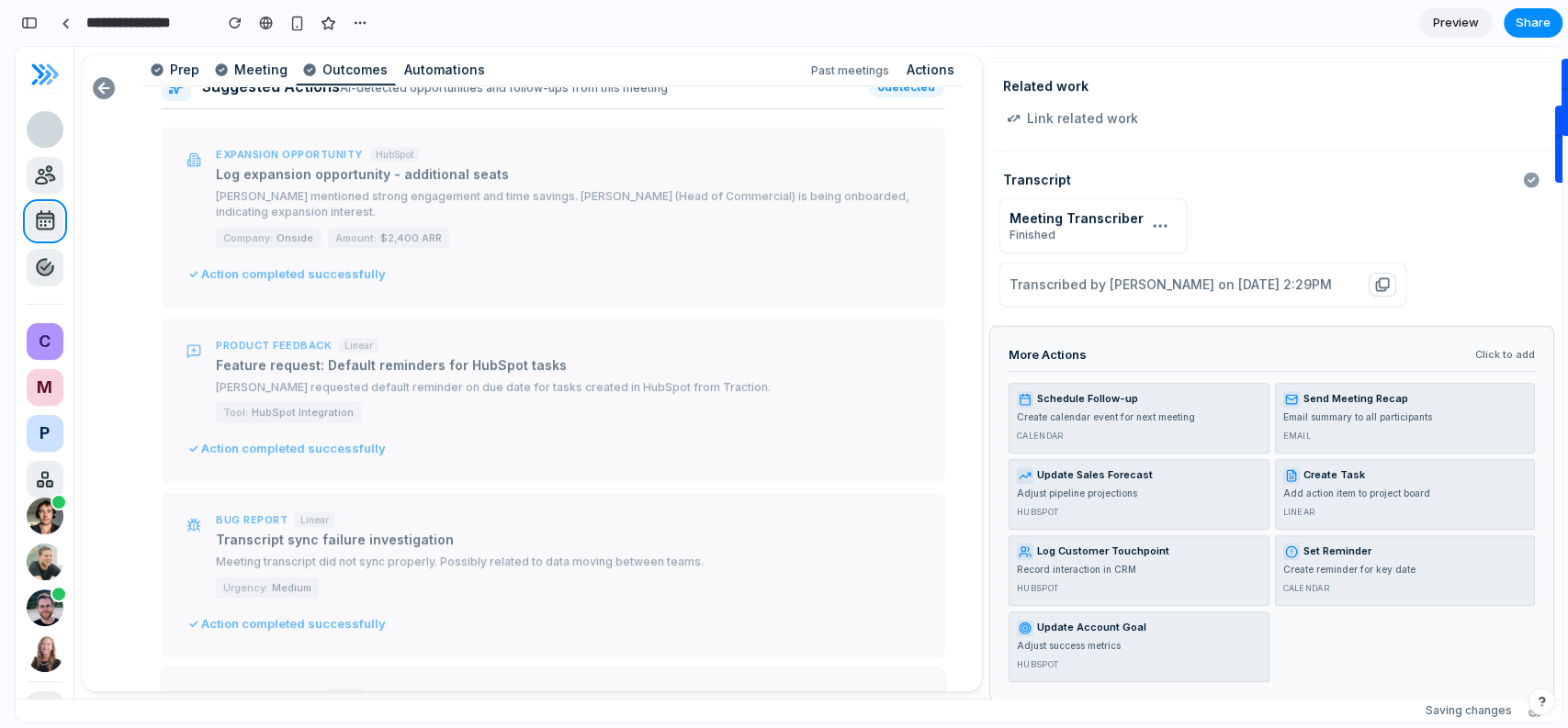
scroll to position [0, 0]
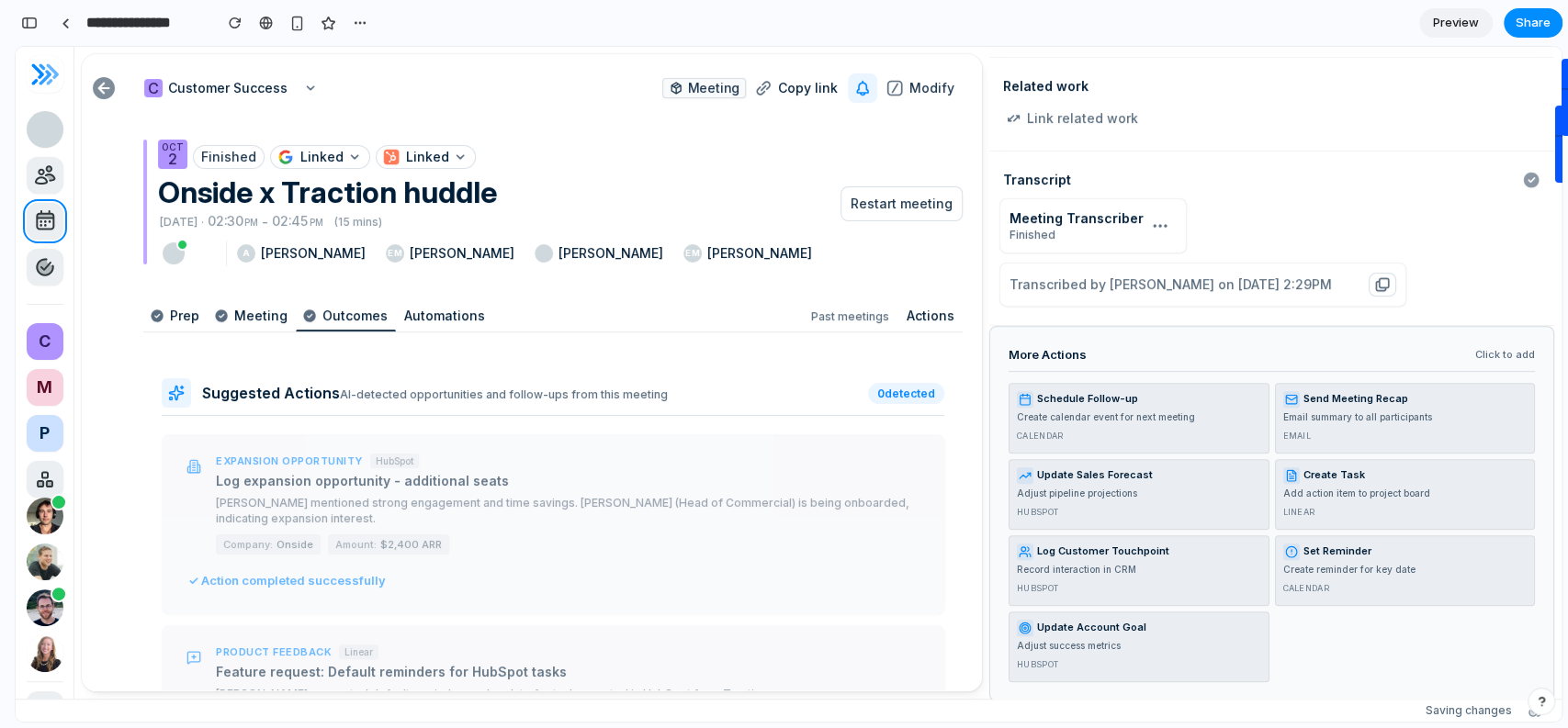
drag, startPoint x: 656, startPoint y: 395, endPoint x: 237, endPoint y: 402, distance: 419.1
click at [237, 402] on div "Suggested Actions AI-detected opportunities and follow-ups from this meeting 0 …" at bounding box center [553, 398] width 783 height 38
click at [684, 385] on div "Suggested Actions AI-detected opportunities and follow-ups from this meeting" at bounding box center [529, 392] width 655 height 20
click at [733, 393] on div "Suggested Actions AI-detected opportunities and follow-ups from this meeting" at bounding box center [529, 392] width 655 height 20
click at [741, 400] on div "Suggested Actions AI-detected opportunities and follow-ups from this meeting 0 …" at bounding box center [553, 398] width 783 height 38
